Goal: Task Accomplishment & Management: Manage account settings

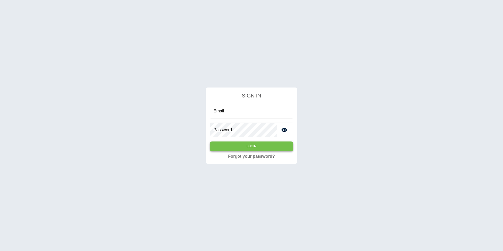
type input "**********"
click at [262, 149] on button "Login" at bounding box center [251, 146] width 83 height 10
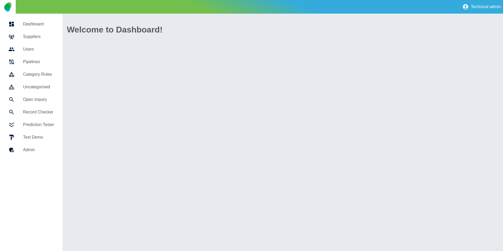
click at [19, 35] on div at bounding box center [15, 37] width 15 height 6
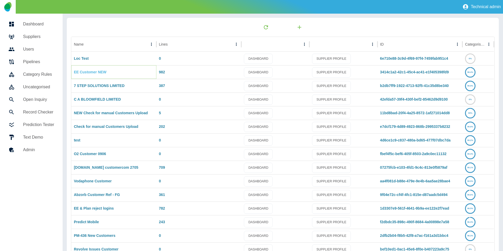
click at [95, 74] on link "EE Customer NEW" at bounding box center [90, 72] width 32 height 4
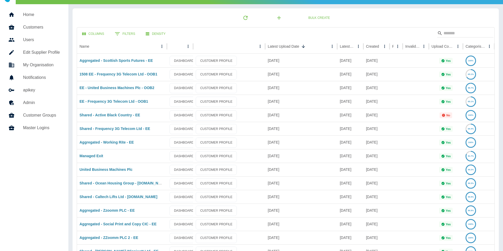
scroll to position [2, 0]
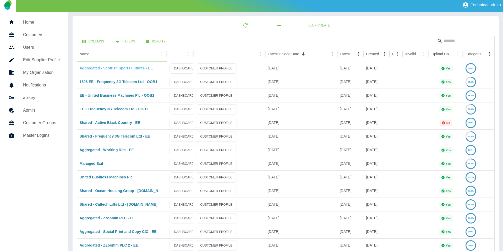
click at [124, 70] on link "Aggregated - Scottish Sports Futures - EE" at bounding box center [116, 68] width 73 height 4
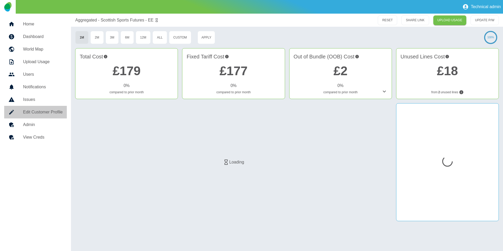
click at [41, 117] on link "Edit Customer Profile" at bounding box center [35, 112] width 63 height 13
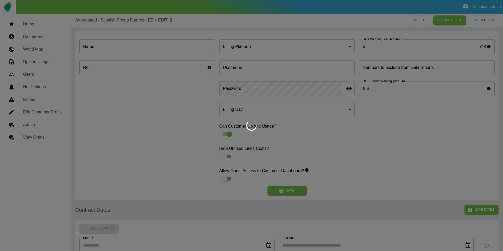
type input "**********"
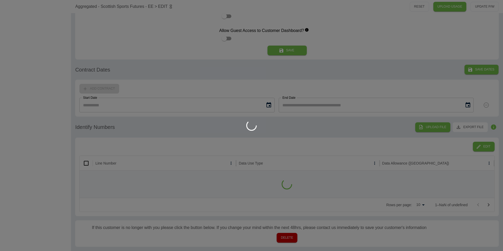
type input "*"
type input "**********"
type input "*"
type input "*********"
type input "*"
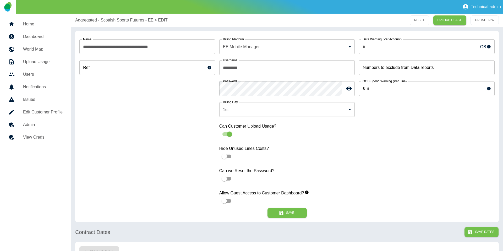
click at [108, 21] on p "Aggregated - Scottish Sports Futures - EE" at bounding box center [114, 20] width 78 height 6
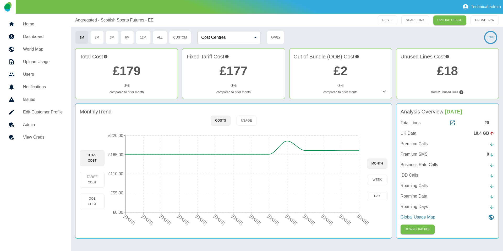
click at [409, 129] on div "Total Lines 20 UK Data 18.4 GB Premium Calls Premium SMS 0 Business Rate Calls …" at bounding box center [448, 170] width 94 height 101
click at [408, 132] on p "UK Data" at bounding box center [409, 133] width 16 height 6
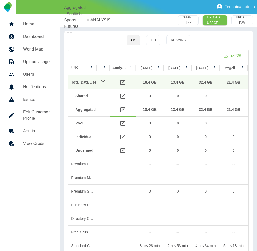
click at [124, 125] on icon at bounding box center [122, 123] width 6 height 6
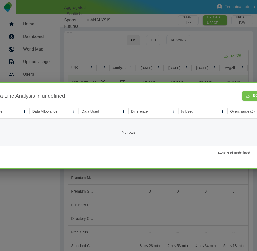
click at [180, 60] on div at bounding box center [128, 125] width 257 height 251
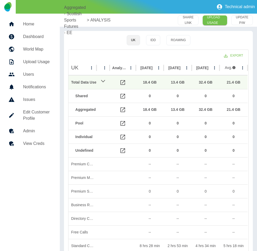
click at [66, 15] on p "Aggregated - Scottish Sports Futures - EE" at bounding box center [75, 19] width 22 height 31
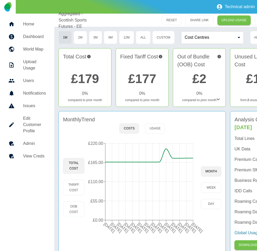
scroll to position [0, 29]
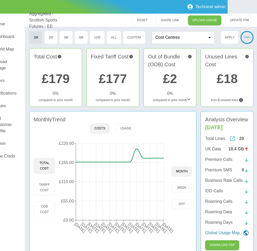
click at [229, 139] on icon at bounding box center [232, 138] width 6 height 6
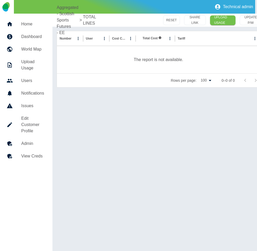
scroll to position [0, 3]
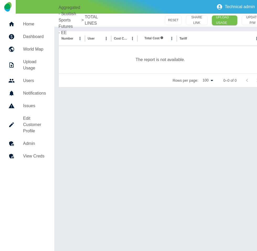
click at [63, 15] on p "Aggregated - Scottish Sports Futures - EE" at bounding box center [69, 19] width 22 height 31
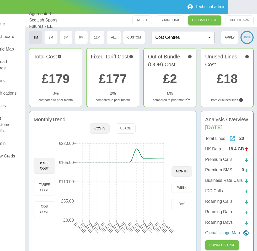
click at [233, 140] on icon at bounding box center [232, 138] width 5 height 5
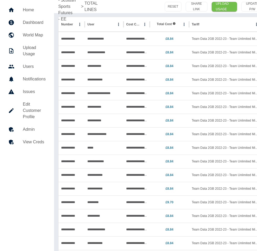
scroll to position [0, 0]
